Goal: Task Accomplishment & Management: Manage account settings

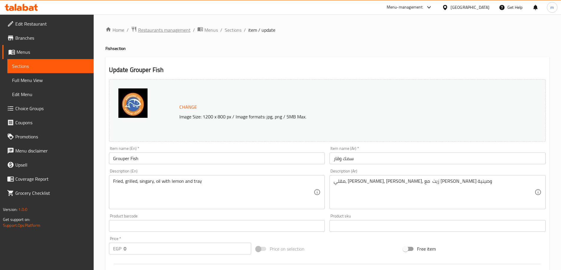
click at [182, 29] on span "Restaurants management" at bounding box center [164, 29] width 52 height 7
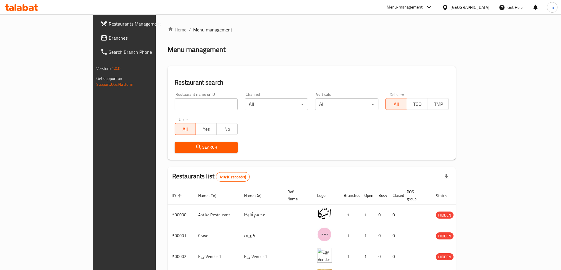
click at [109, 37] on span "Branches" at bounding box center [146, 37] width 74 height 7
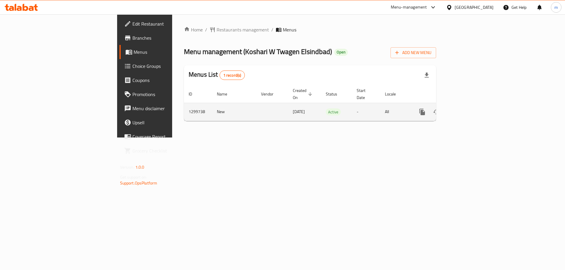
click at [468, 109] on icon "enhanced table" at bounding box center [464, 112] width 7 height 7
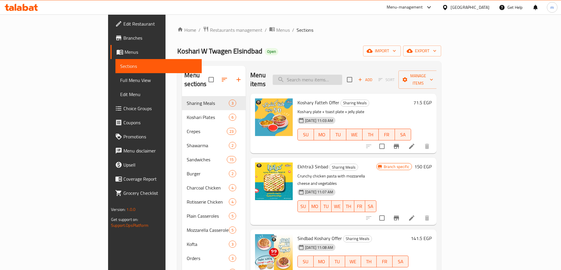
click at [342, 75] on input "search" at bounding box center [307, 80] width 69 height 10
paste input "Liver Sandwich"
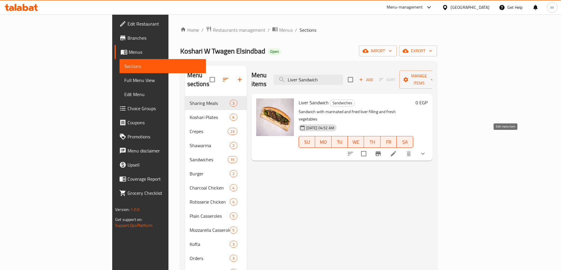
type input "Liver Sandwich"
click at [396, 151] on icon at bounding box center [393, 153] width 5 height 5
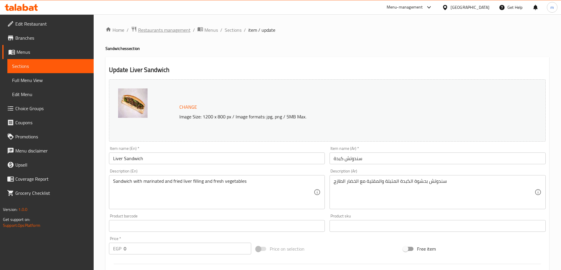
click at [177, 29] on span "Restaurants management" at bounding box center [164, 29] width 52 height 7
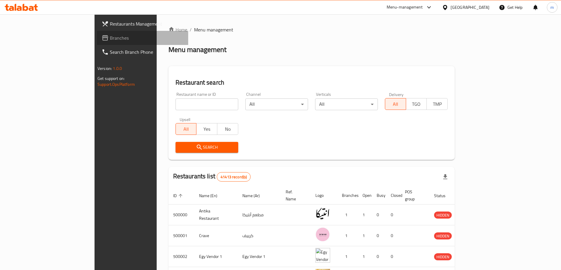
click at [110, 35] on span "Branches" at bounding box center [147, 37] width 74 height 7
